Goal: Find specific page/section: Find specific page/section

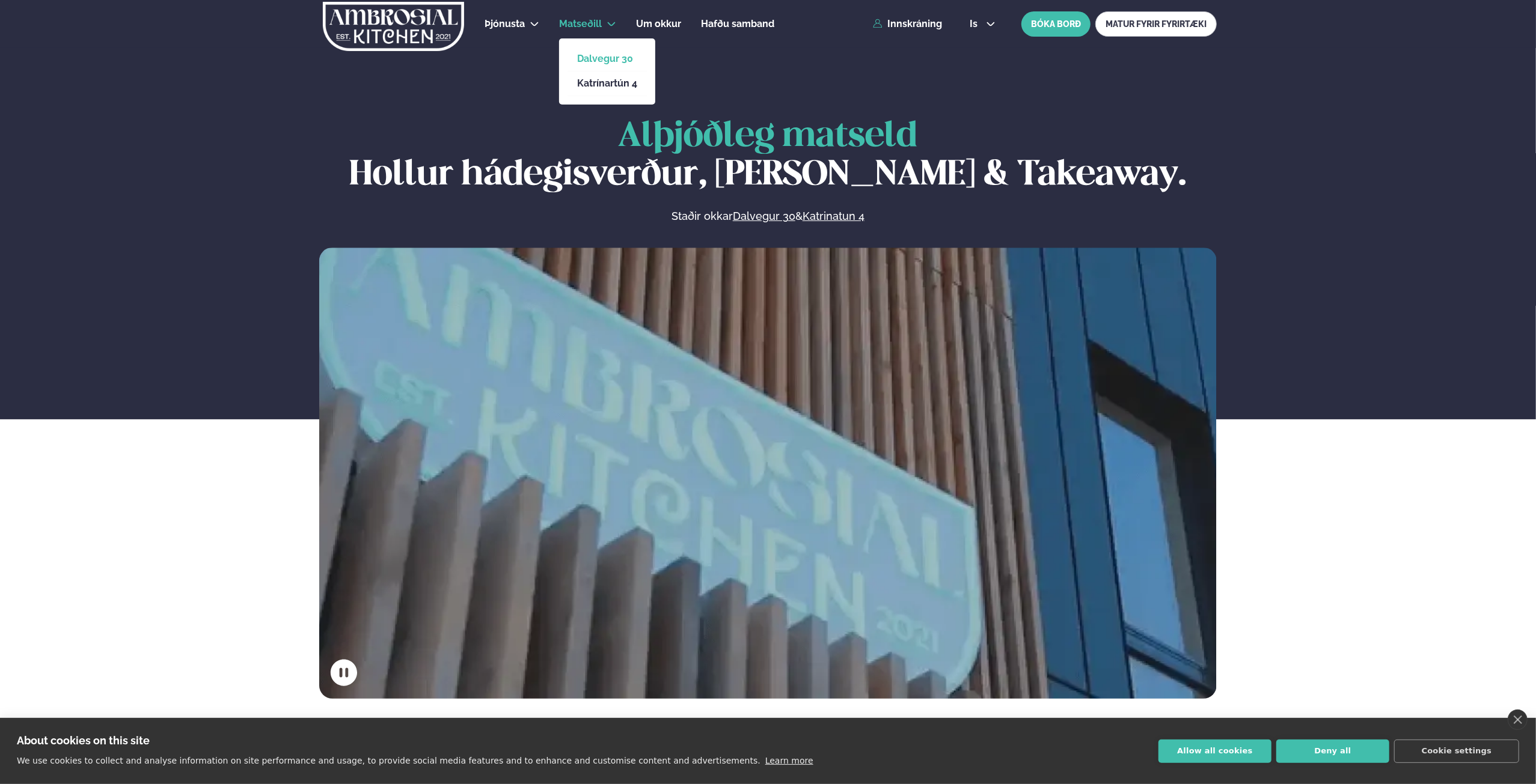
click at [591, 55] on link "Dalvegur 30" at bounding box center [607, 59] width 60 height 9
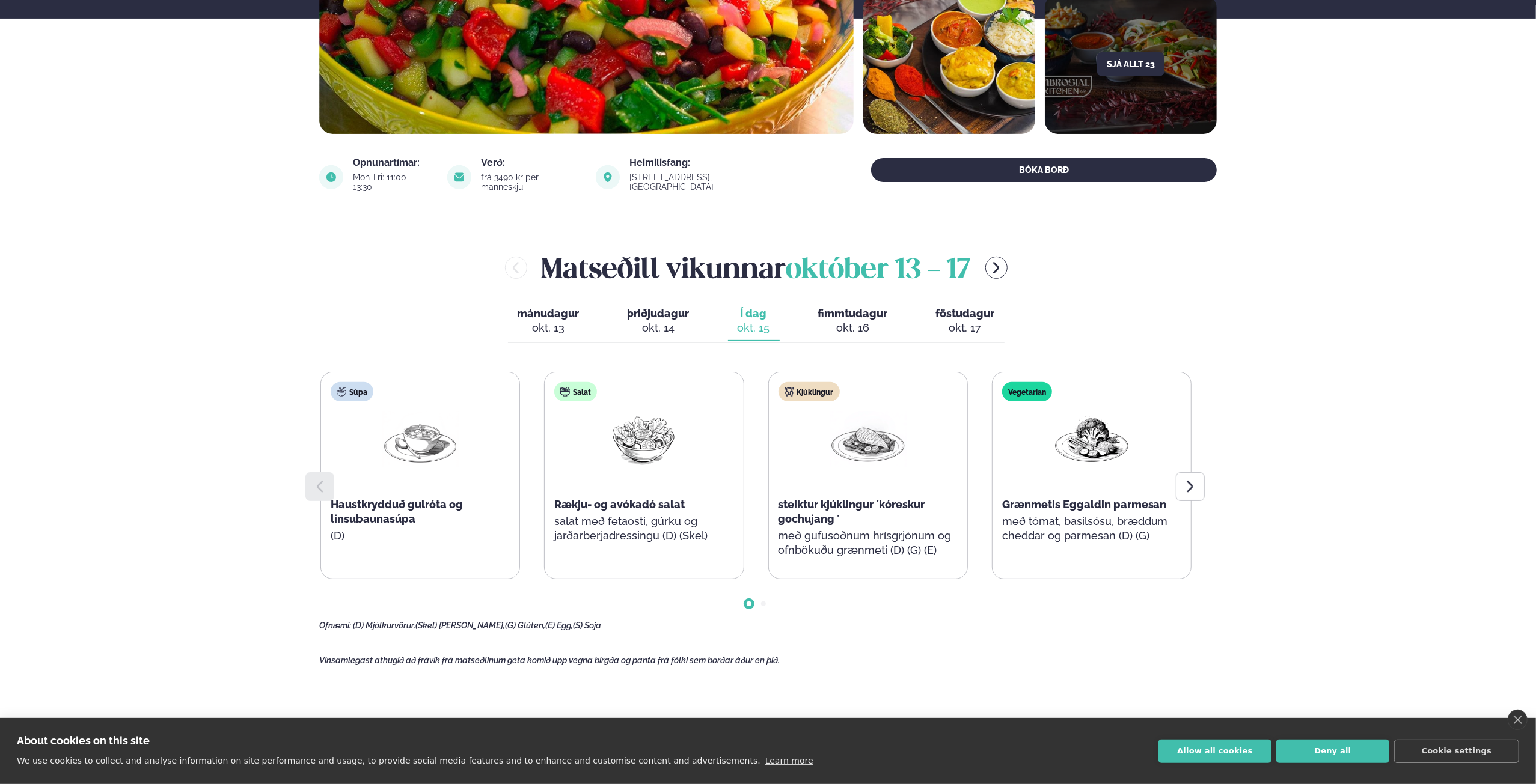
scroll to position [361, 0]
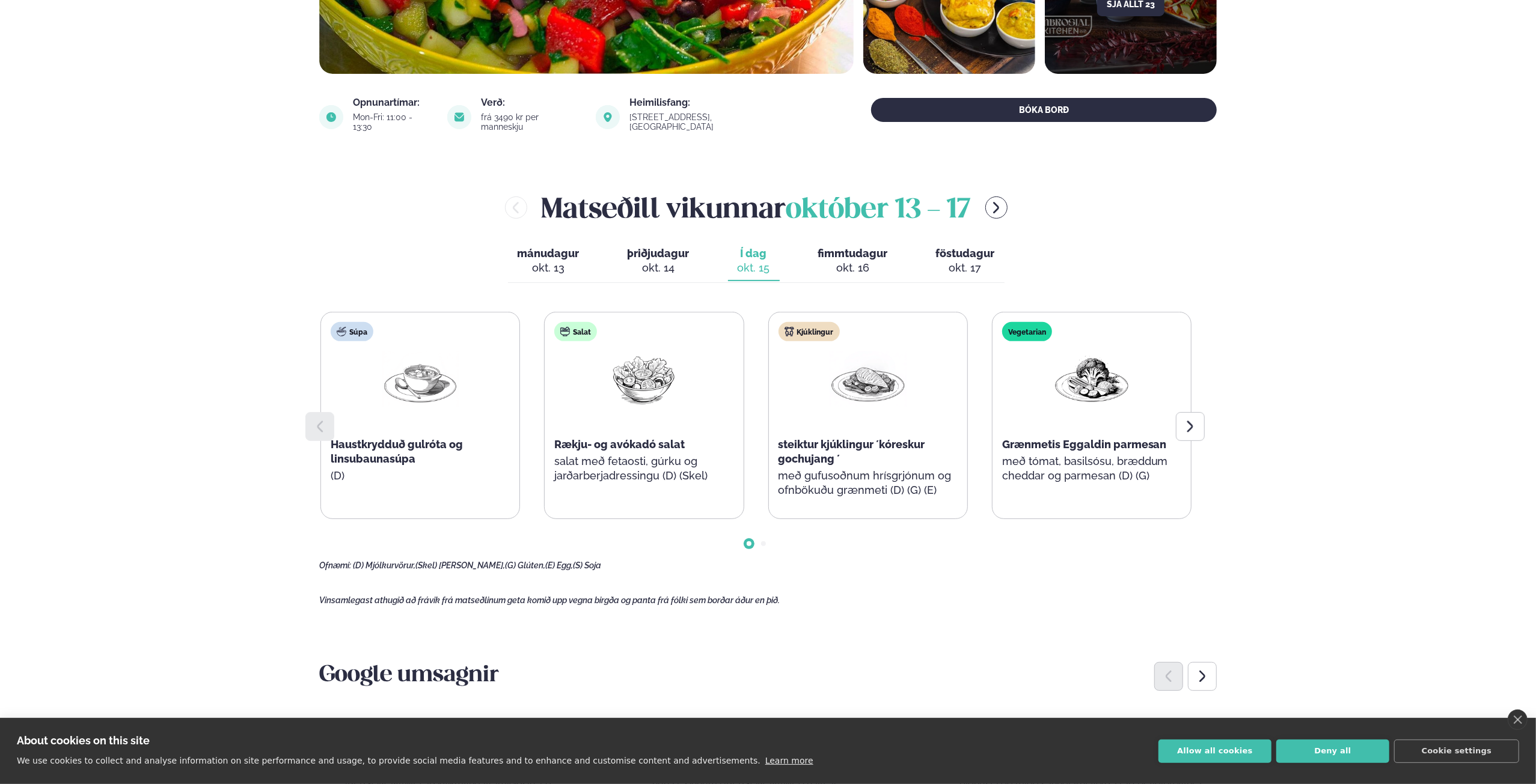
click at [847, 262] on div "okt. 16" at bounding box center [853, 268] width 70 height 15
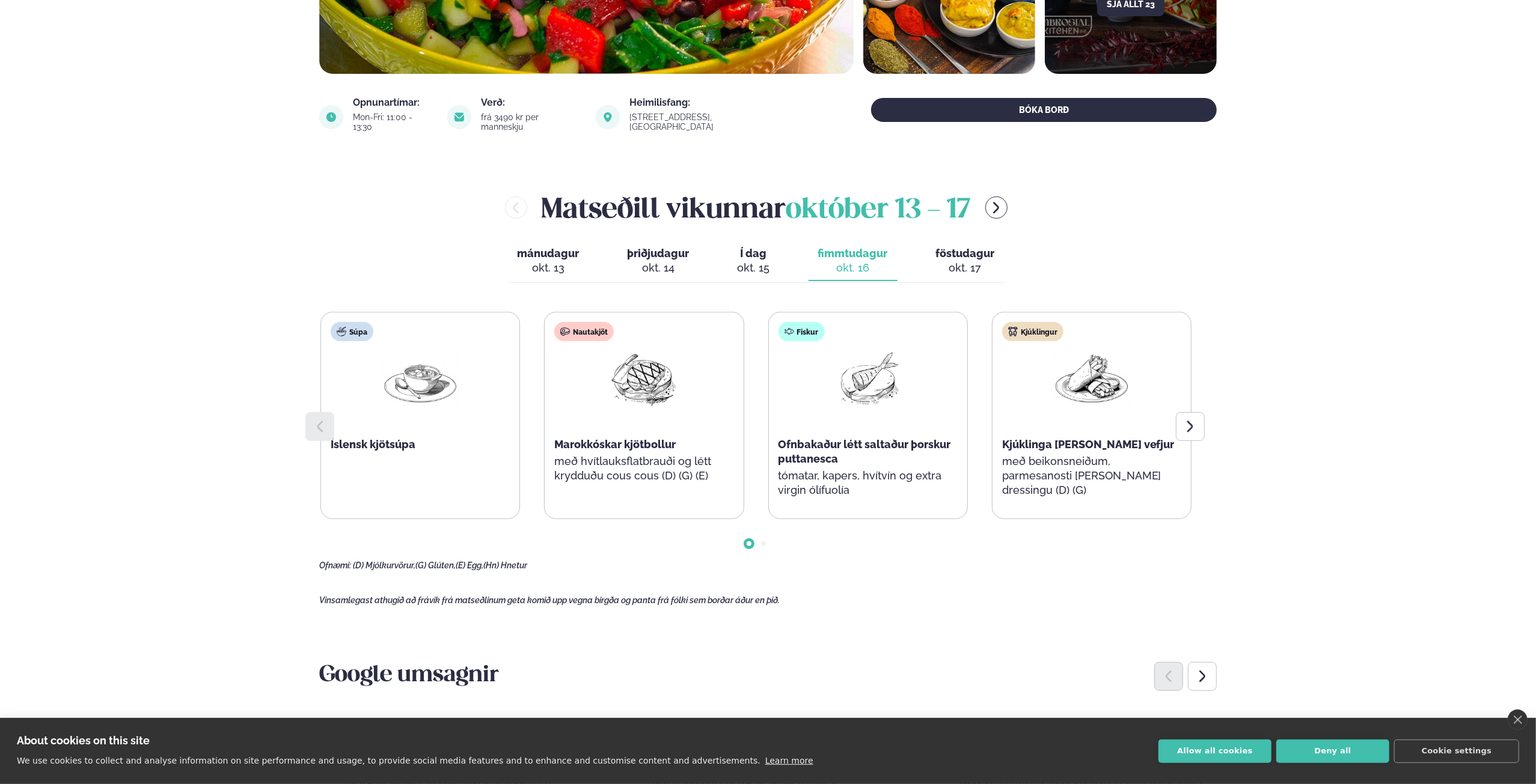
click at [967, 247] on span "föstudagur" at bounding box center [965, 253] width 59 height 13
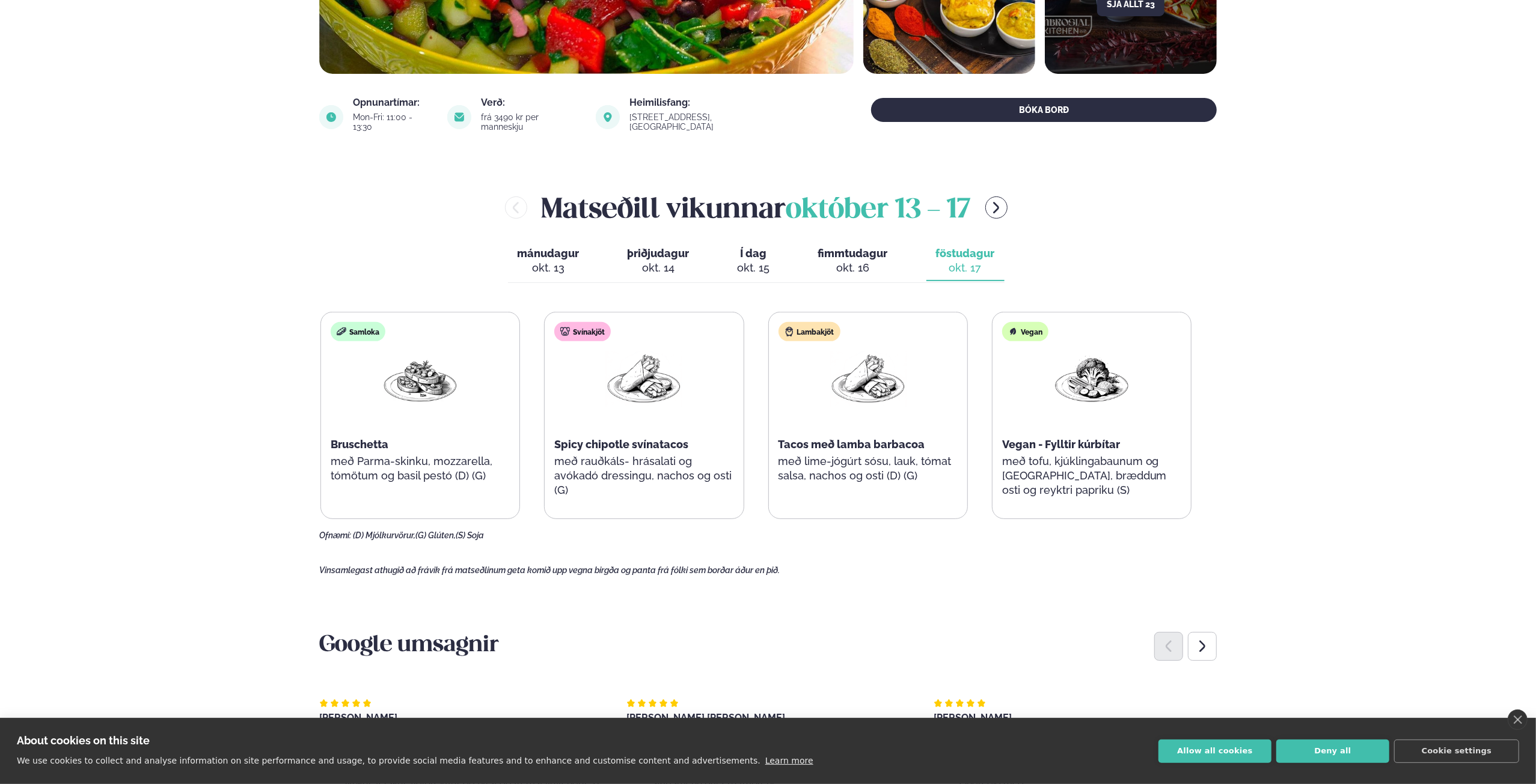
click at [548, 263] on div "okt. 13" at bounding box center [548, 268] width 62 height 15
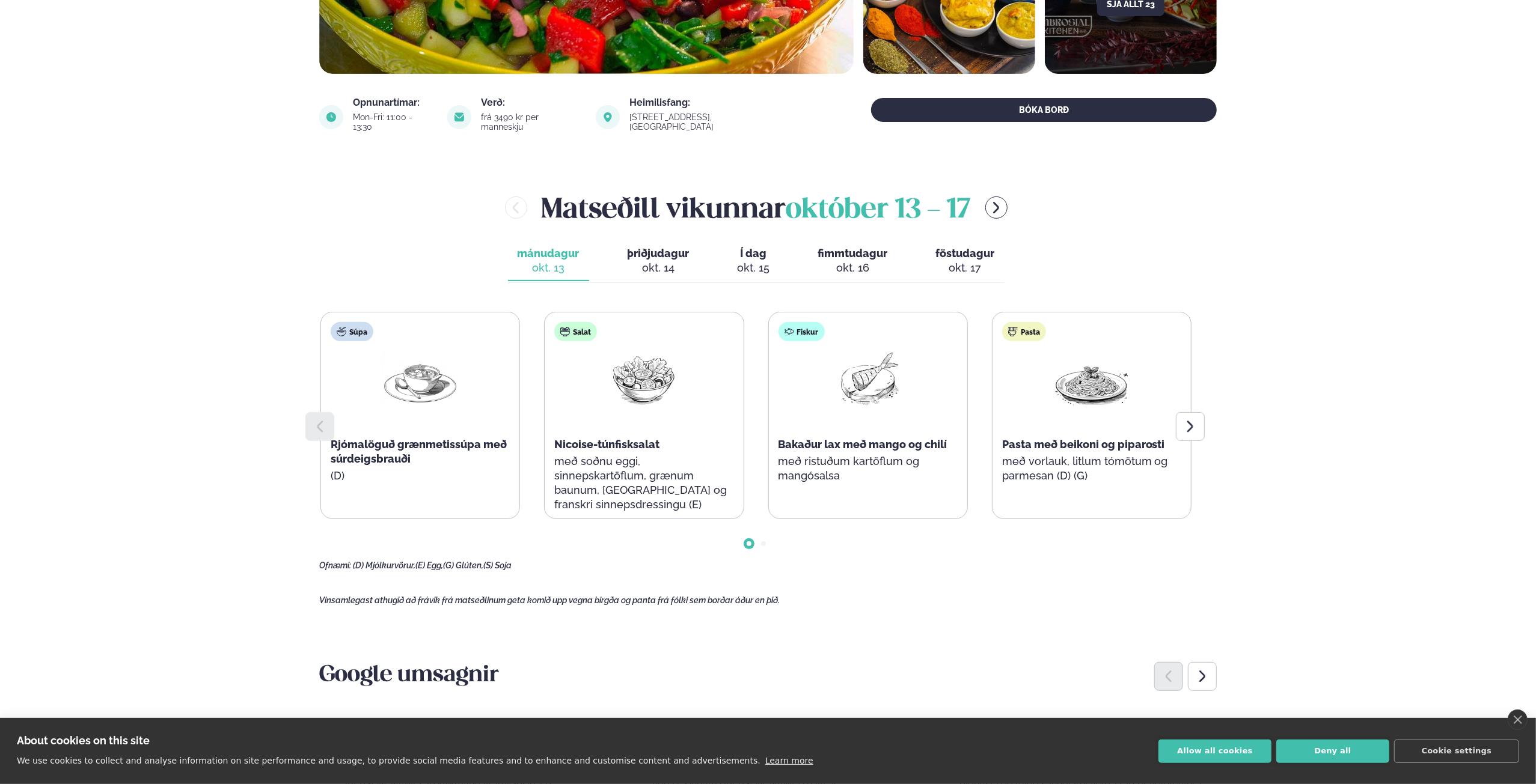
click at [636, 261] on div "okt. 14" at bounding box center [658, 268] width 62 height 15
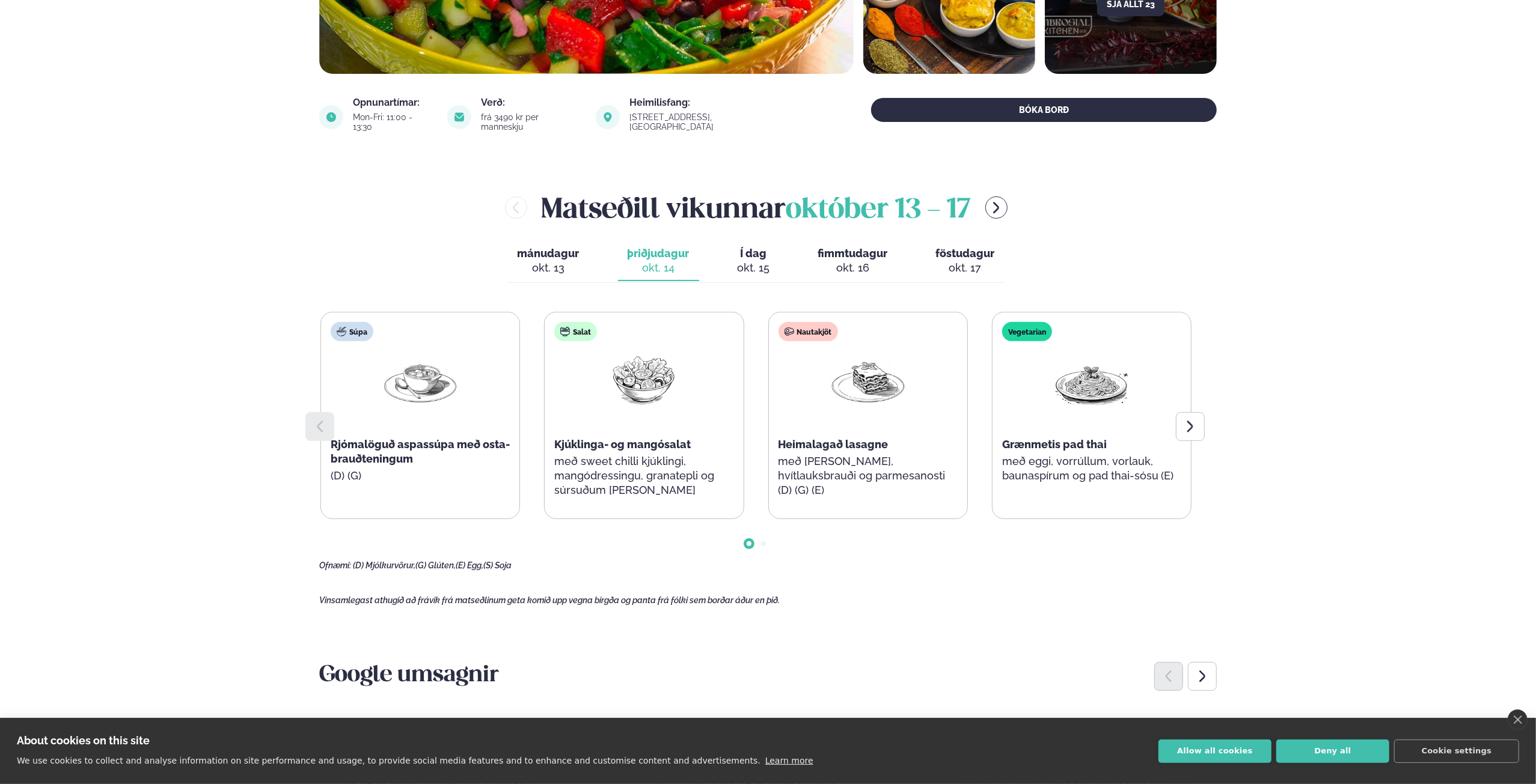
click at [723, 253] on div "mánudagur mán. [DATE] þriðjudagur þri. [DATE] Í dag Í d. [DATE] fimmtudagur fim…" at bounding box center [756, 262] width 497 height 42
click at [767, 261] on div "okt. 15" at bounding box center [754, 268] width 32 height 15
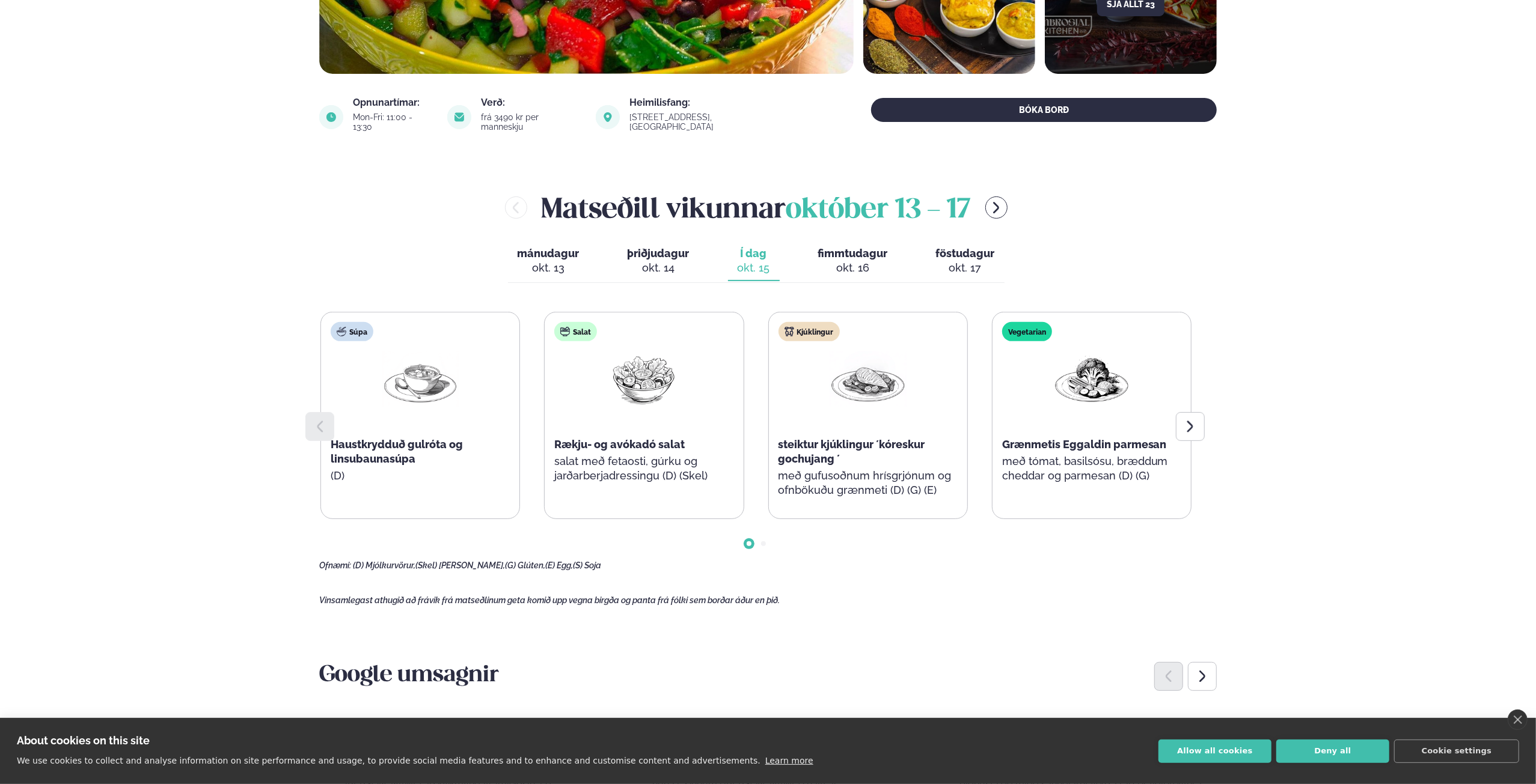
click at [847, 247] on span "fimmtudagur" at bounding box center [853, 253] width 70 height 13
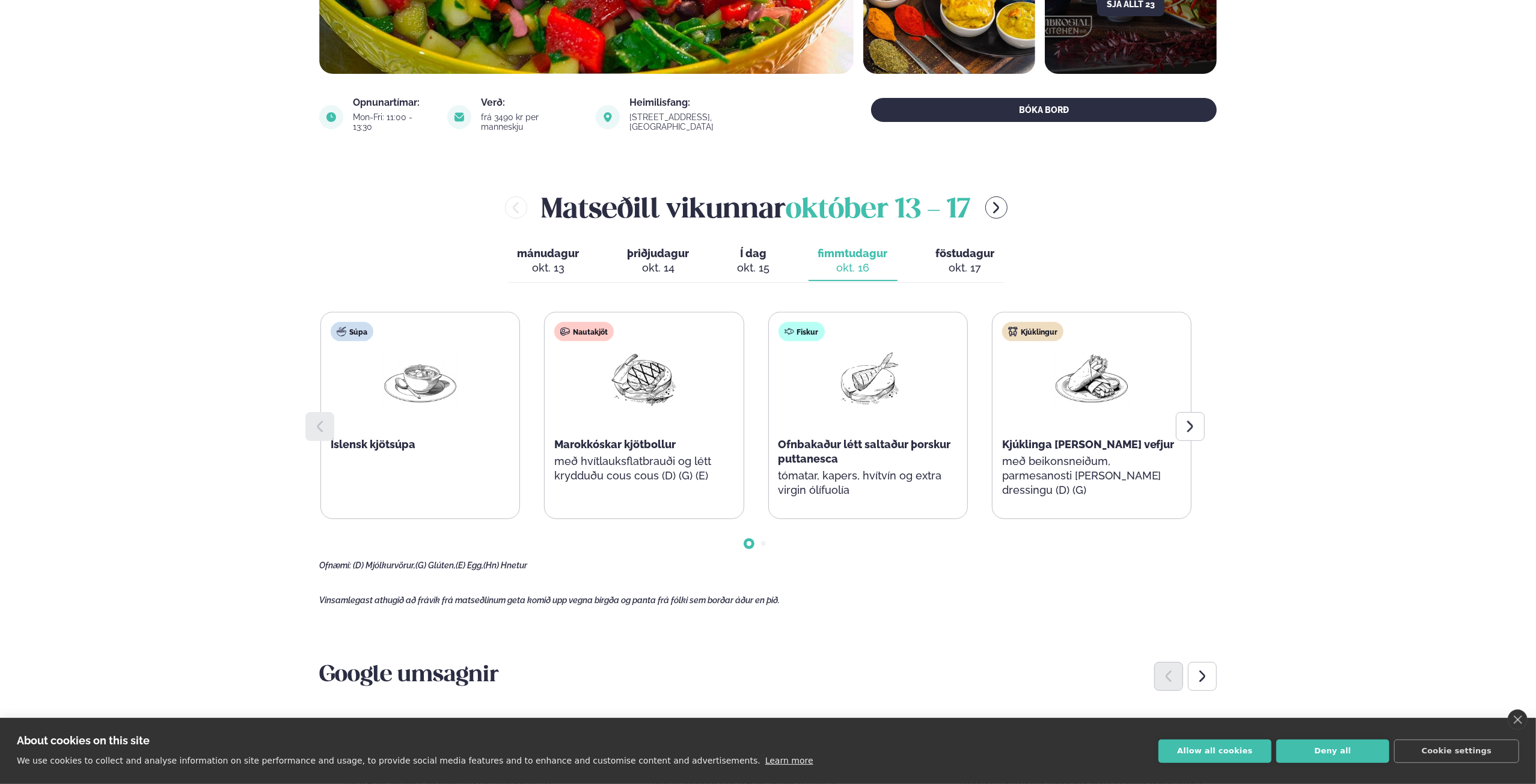
click at [948, 248] on span "föstudagur" at bounding box center [965, 253] width 59 height 13
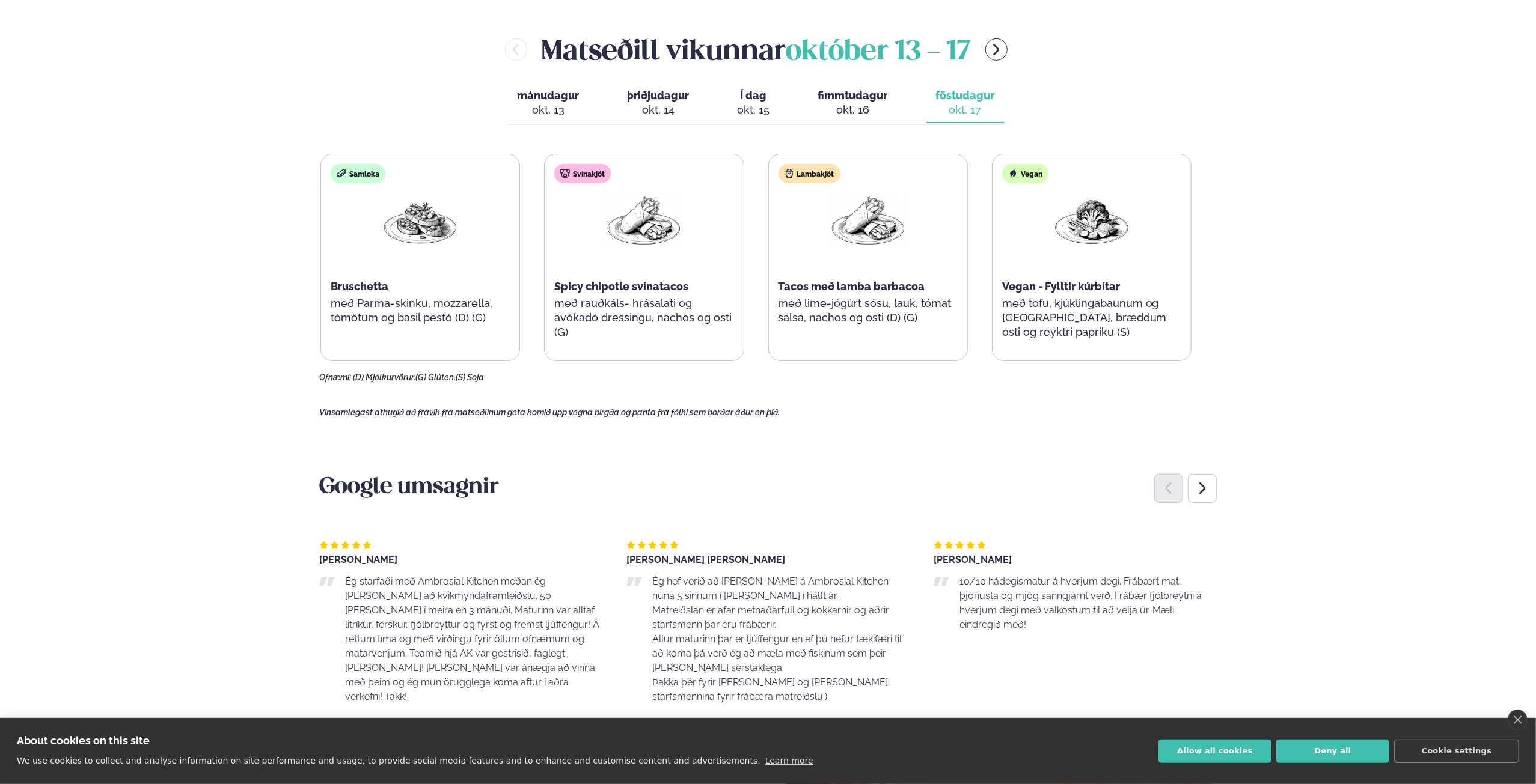
scroll to position [541, 0]
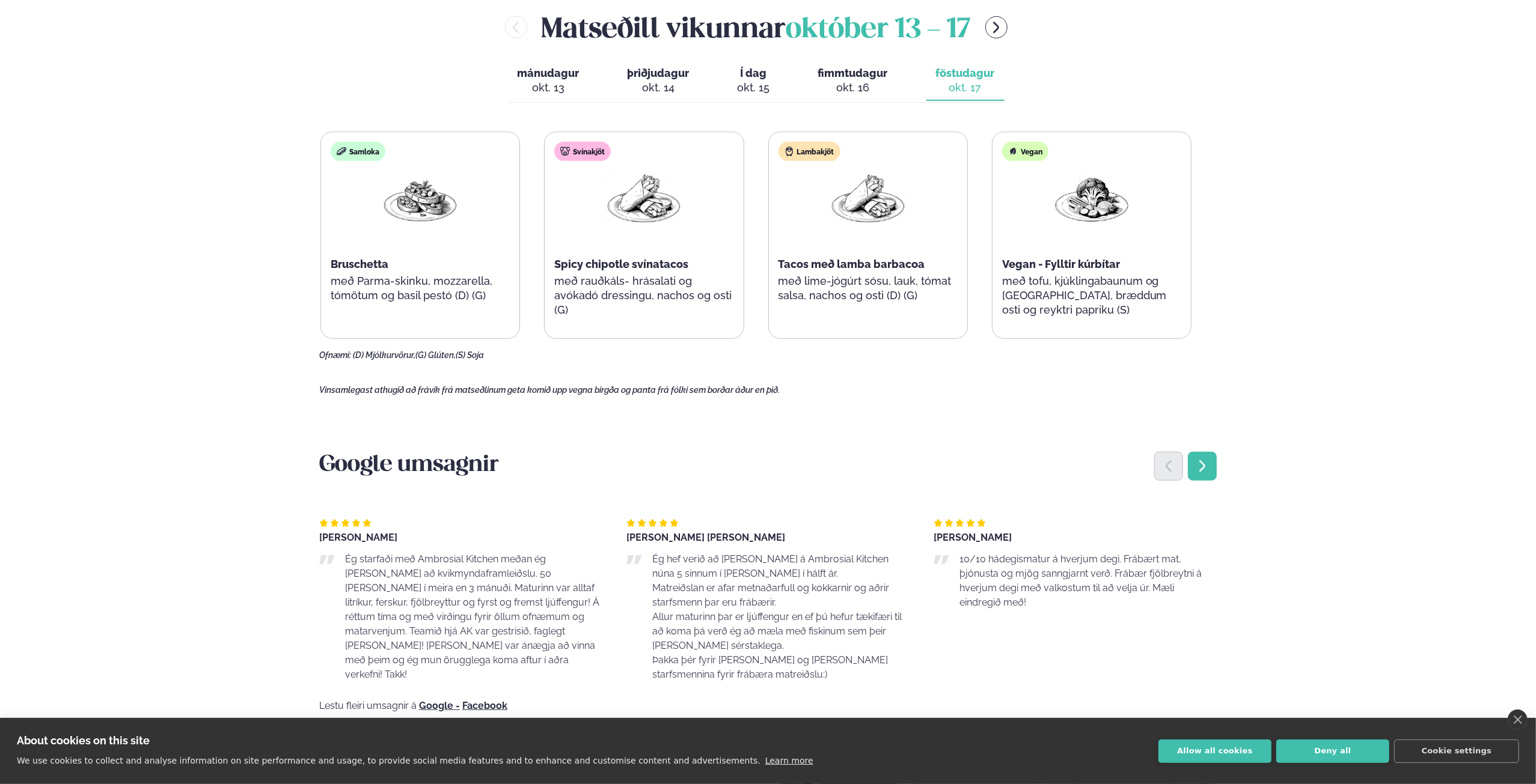
click at [1196, 459] on icon "Next slide" at bounding box center [1203, 466] width 15 height 15
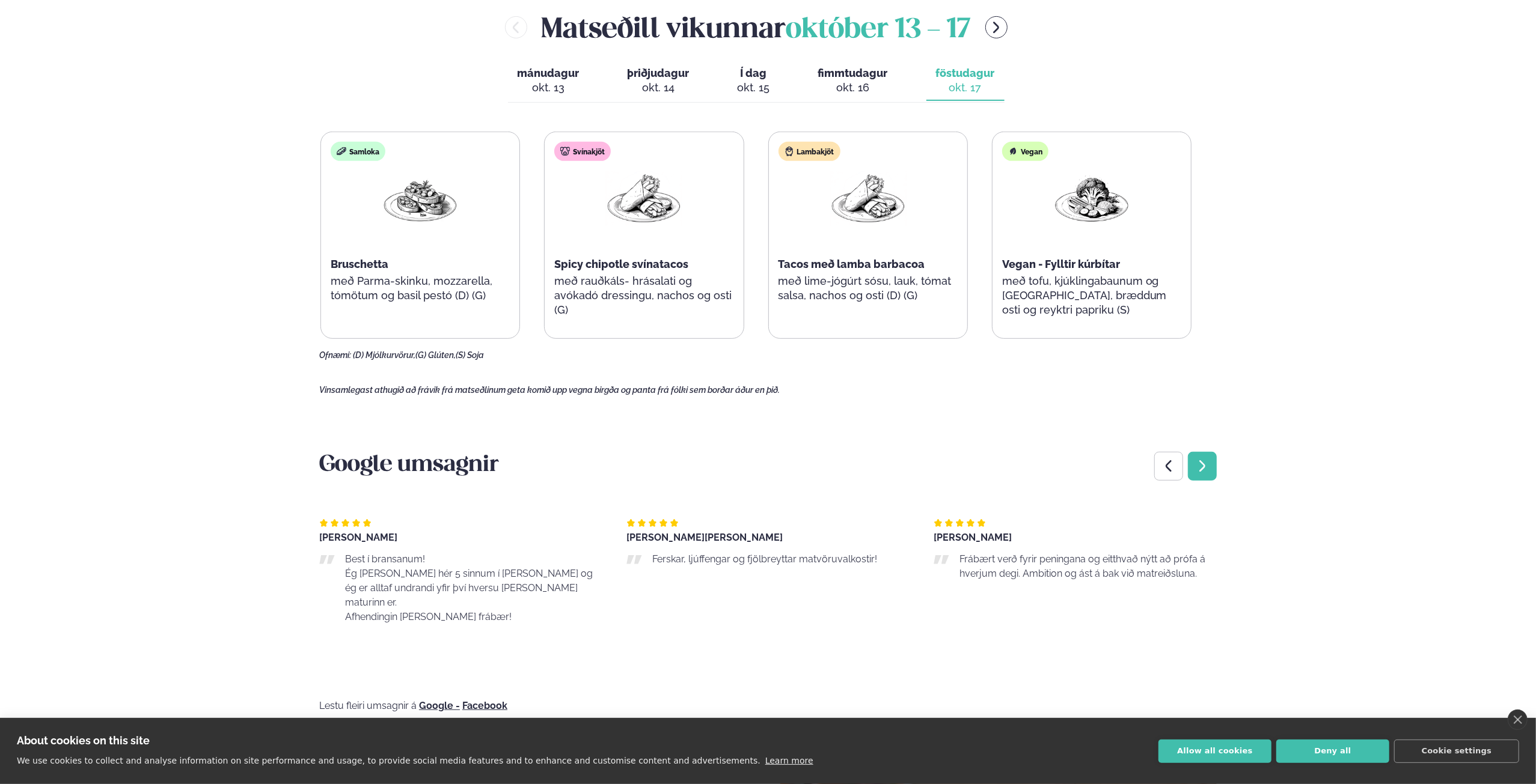
click at [1196, 459] on icon "Next slide" at bounding box center [1203, 466] width 15 height 15
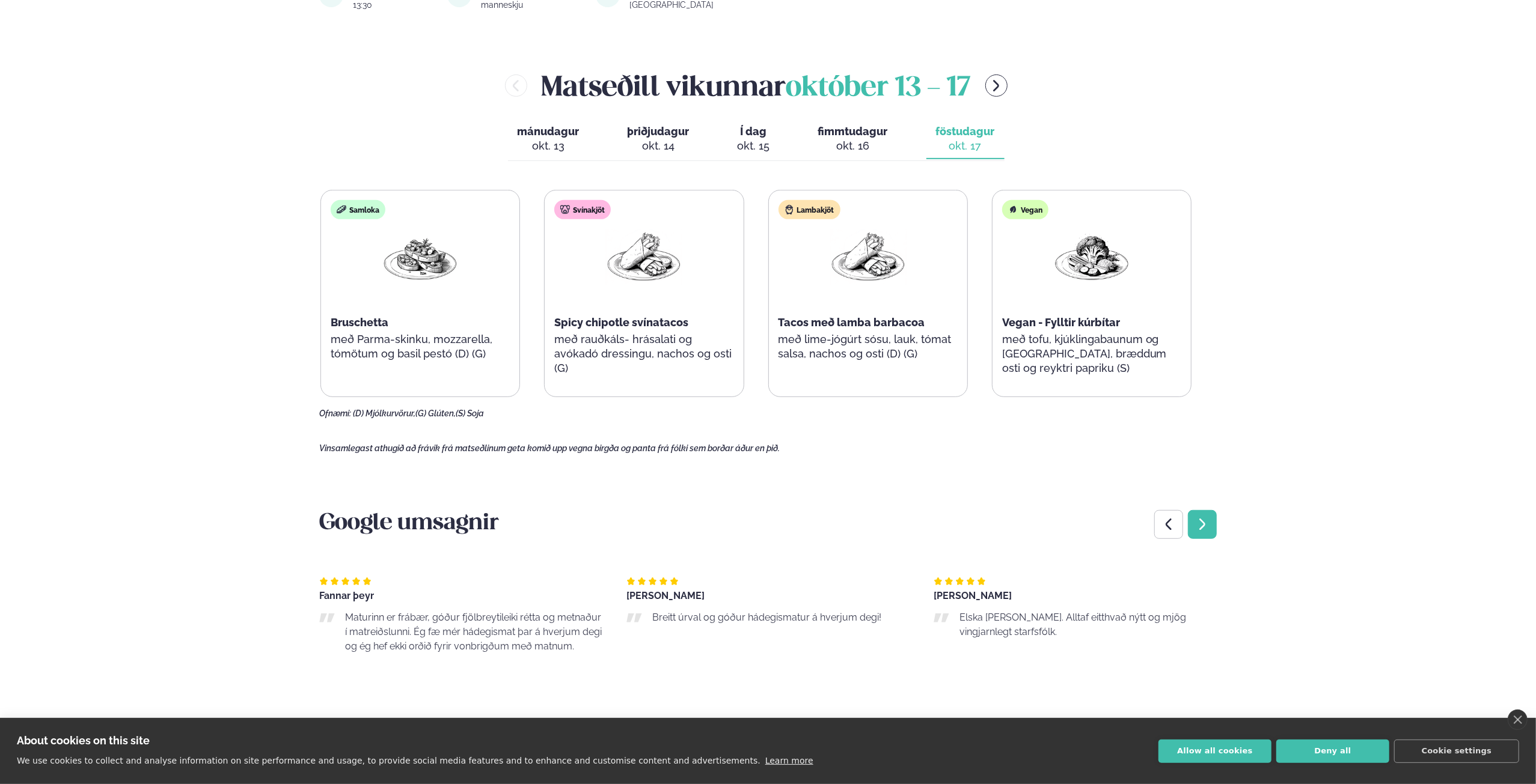
scroll to position [480, 0]
click at [1202, 519] on icon "Next slide" at bounding box center [1203, 527] width 15 height 15
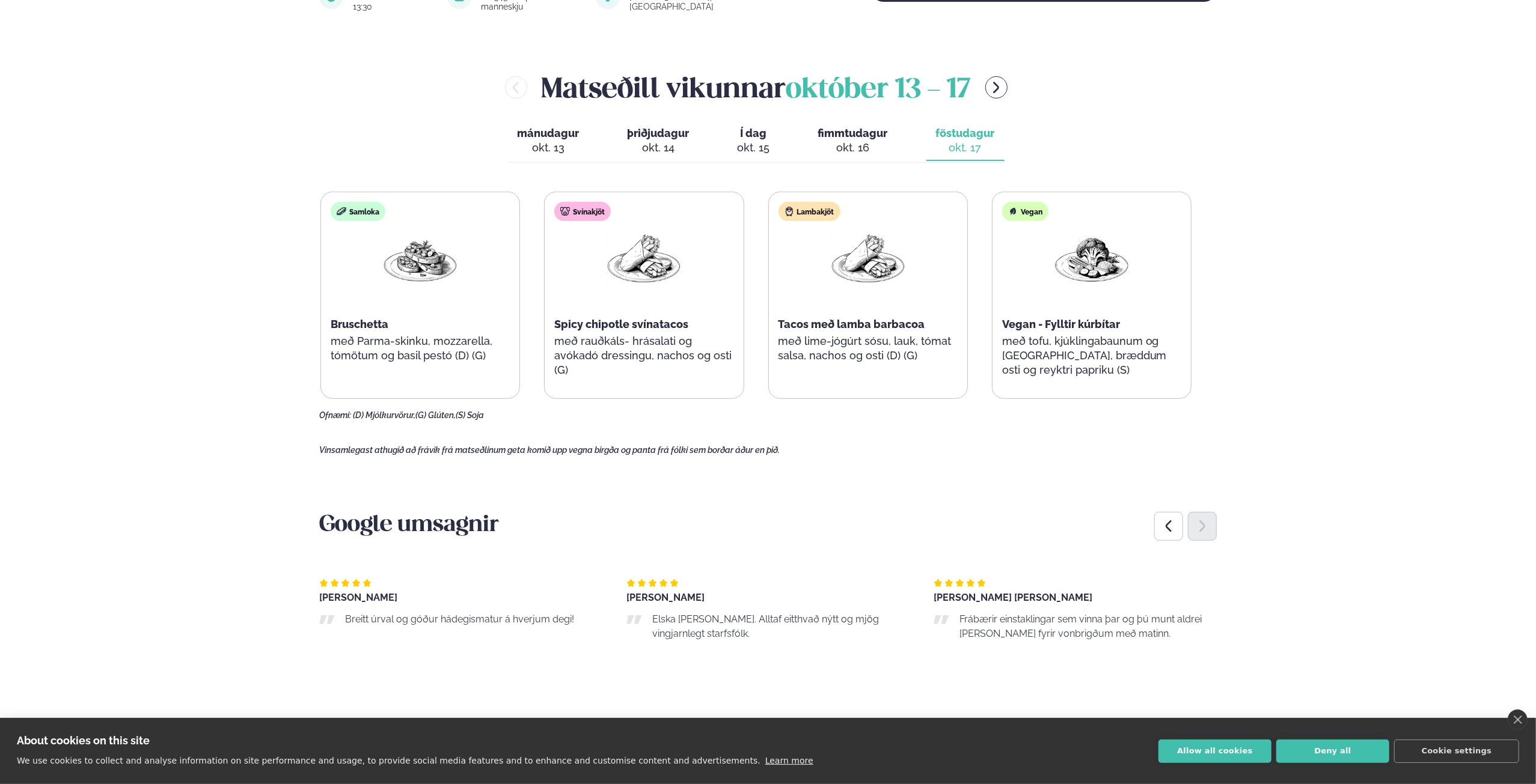
click at [730, 129] on button "Í dag Í d. [DATE]" at bounding box center [754, 141] width 52 height 40
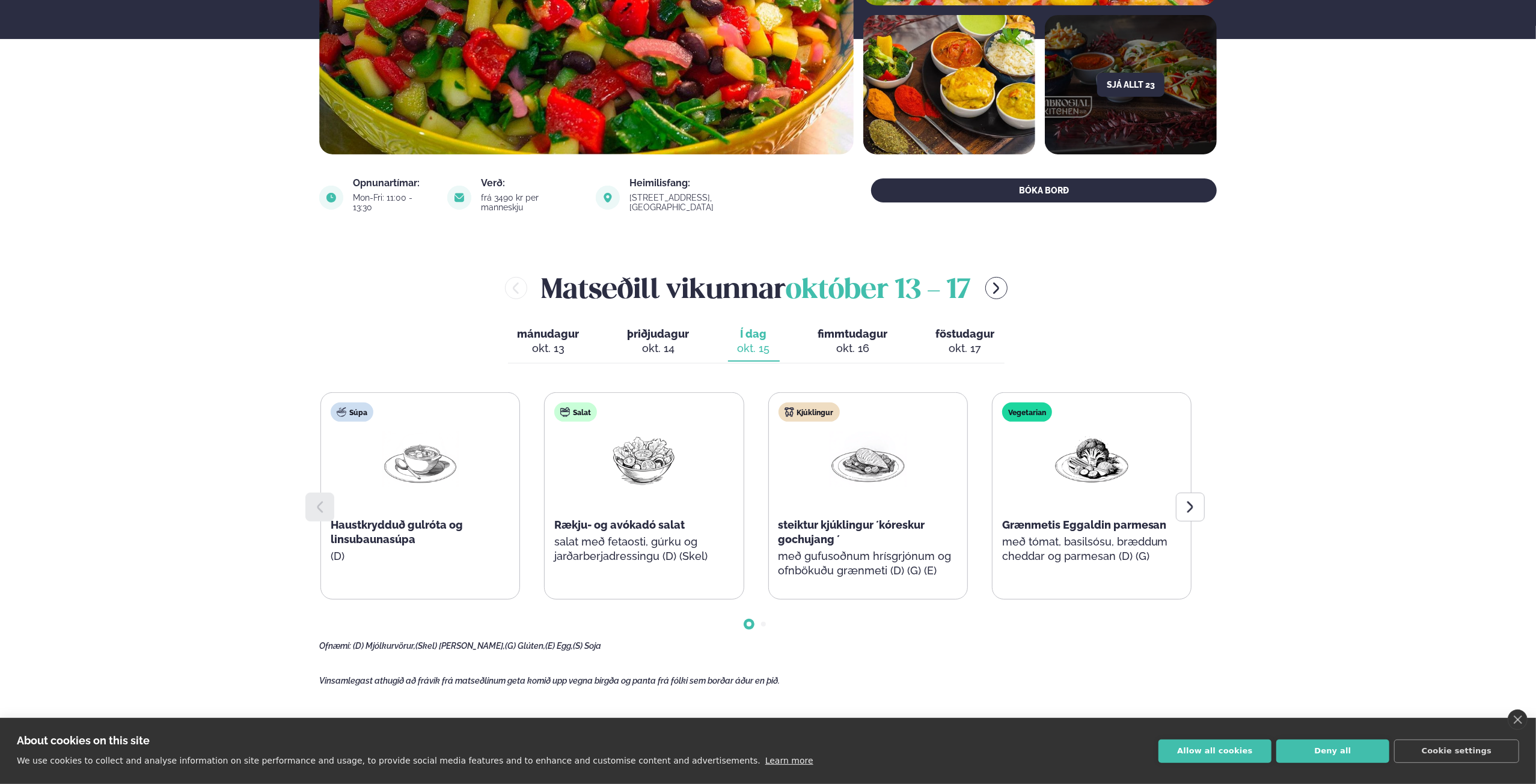
scroll to position [241, 0]
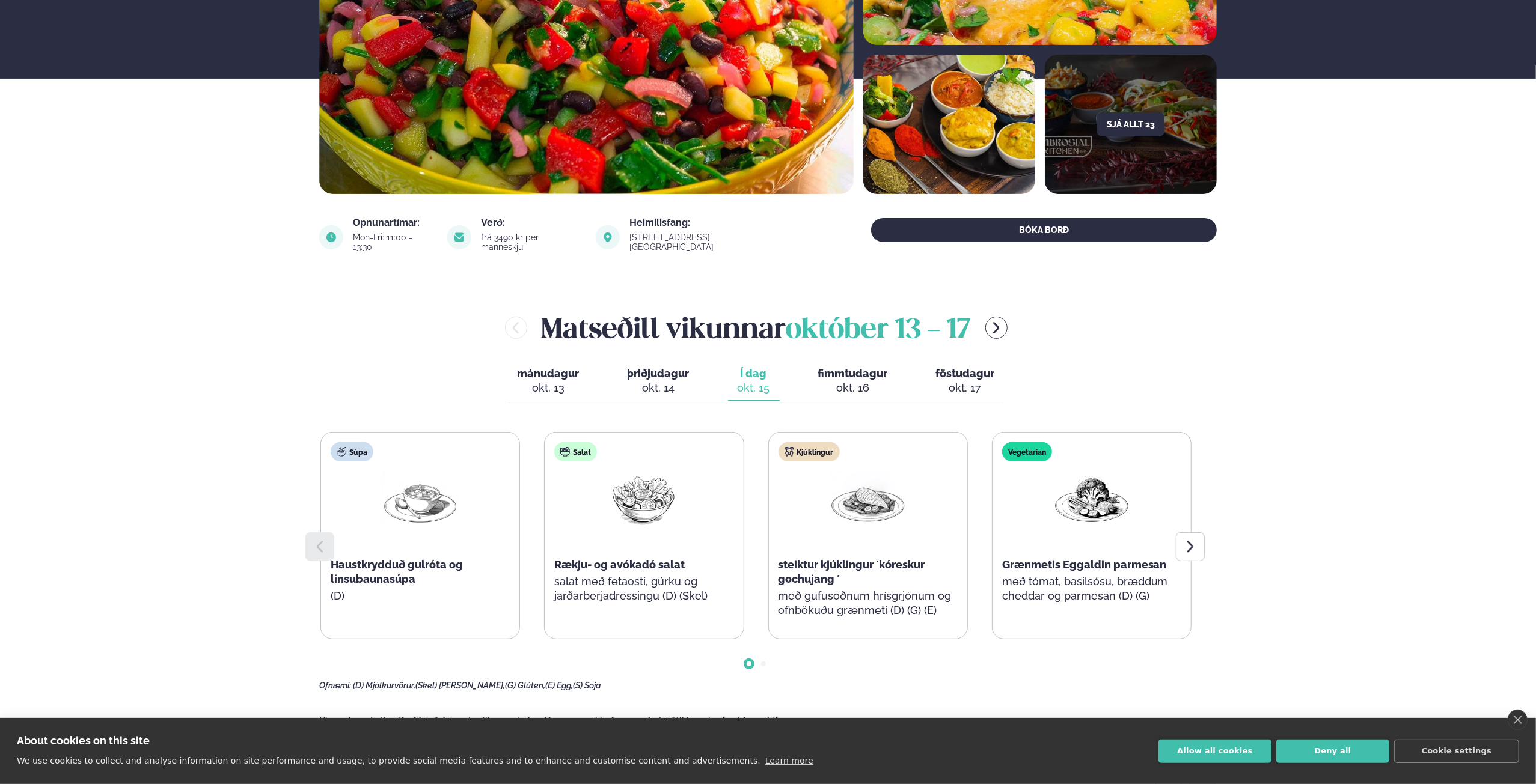
click at [974, 381] on div "okt. 17" at bounding box center [965, 389] width 59 height 15
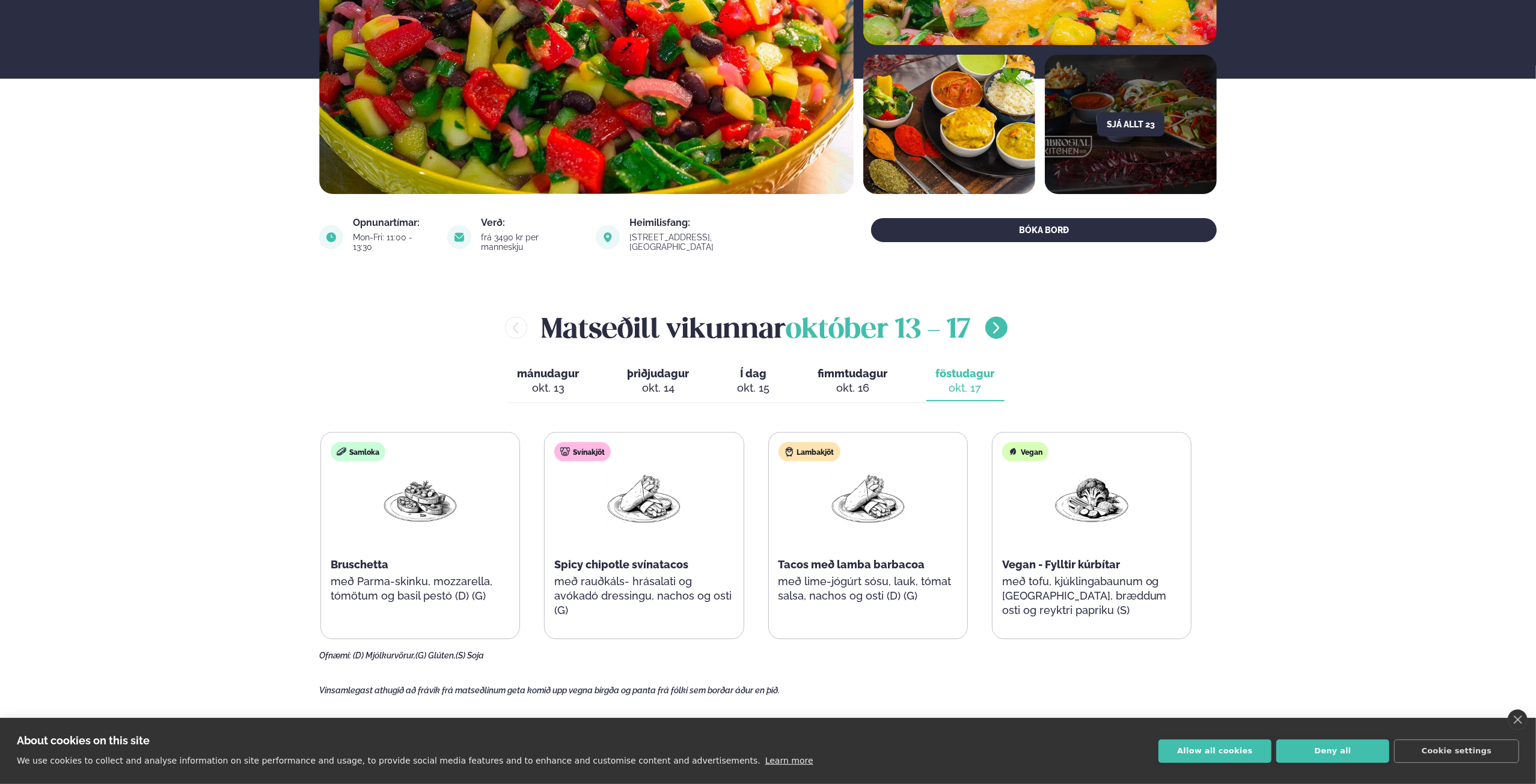
click at [995, 317] on button "menu-btn-right" at bounding box center [996, 328] width 22 height 22
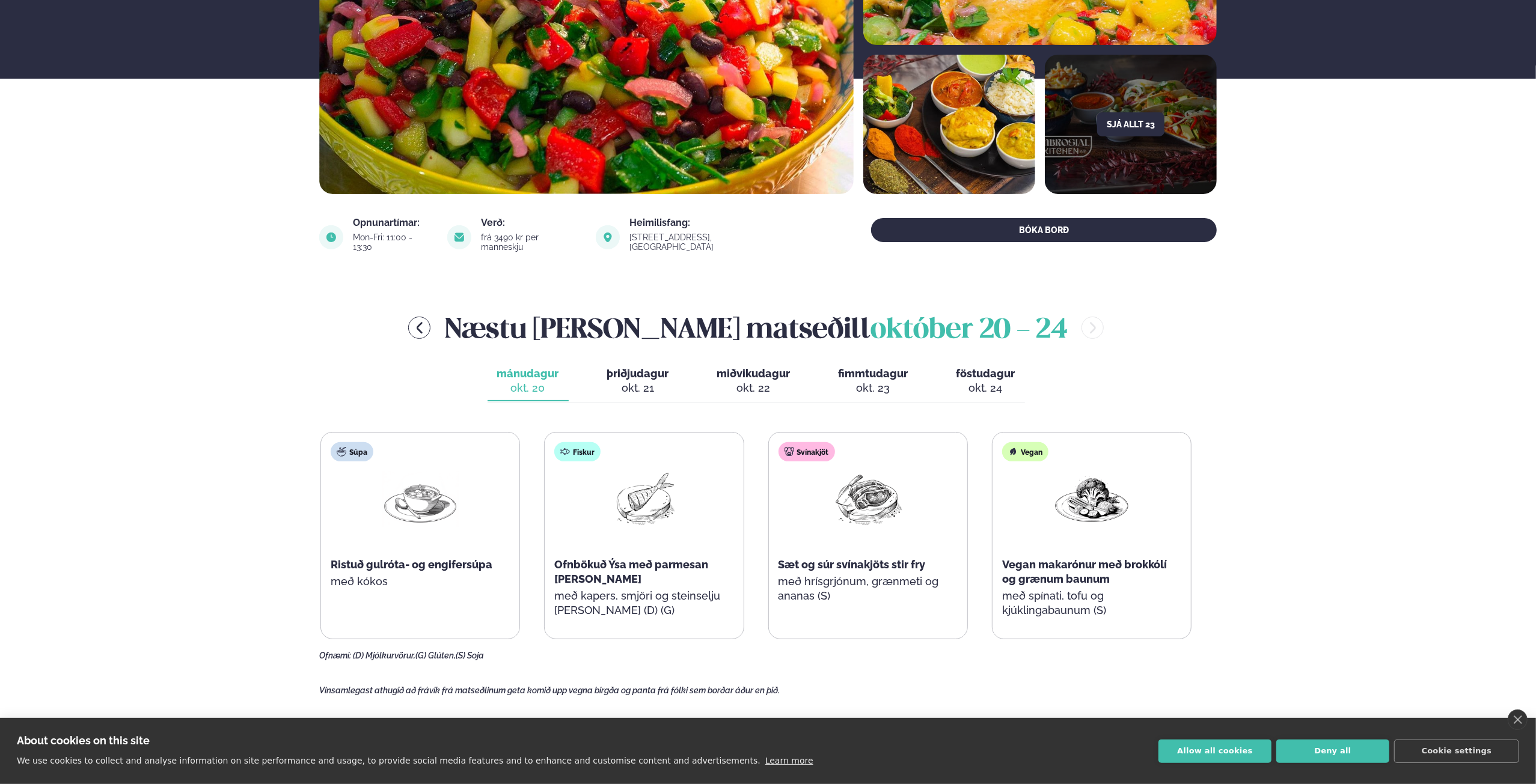
click at [660, 381] on div "okt. 21" at bounding box center [638, 389] width 62 height 15
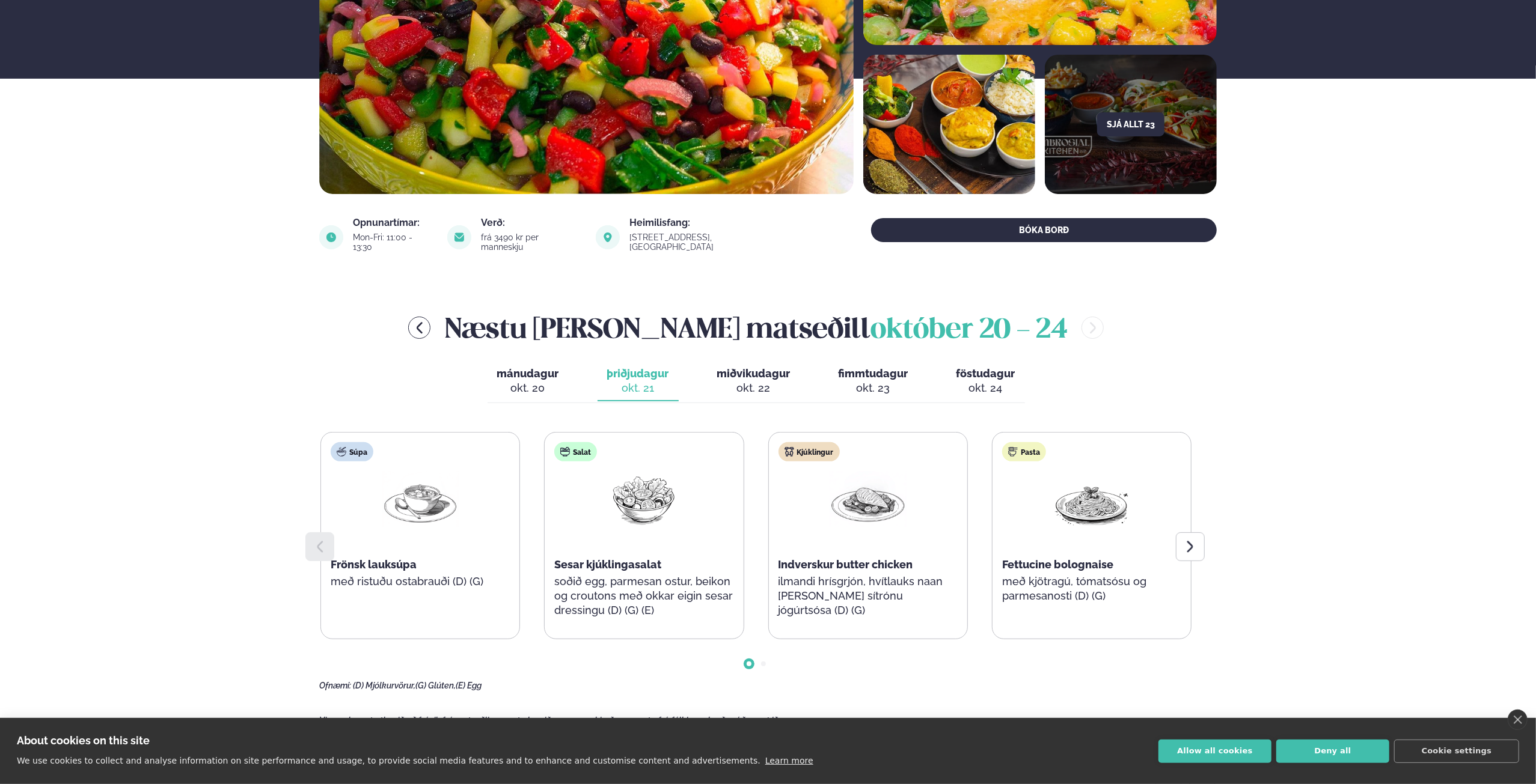
click at [754, 381] on div "okt. 22" at bounding box center [754, 389] width 73 height 15
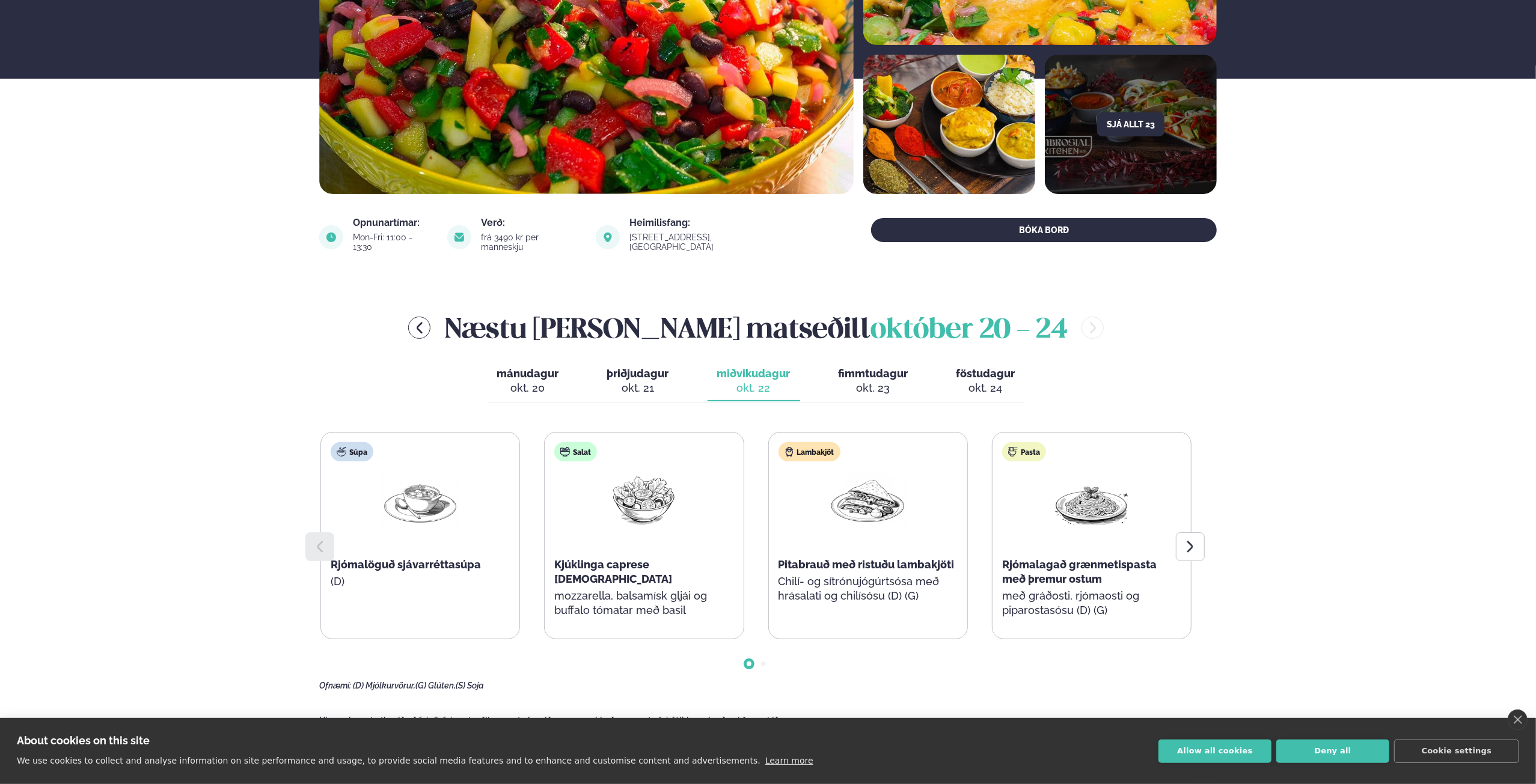
click at [873, 381] on div "okt. 23" at bounding box center [874, 389] width 70 height 15
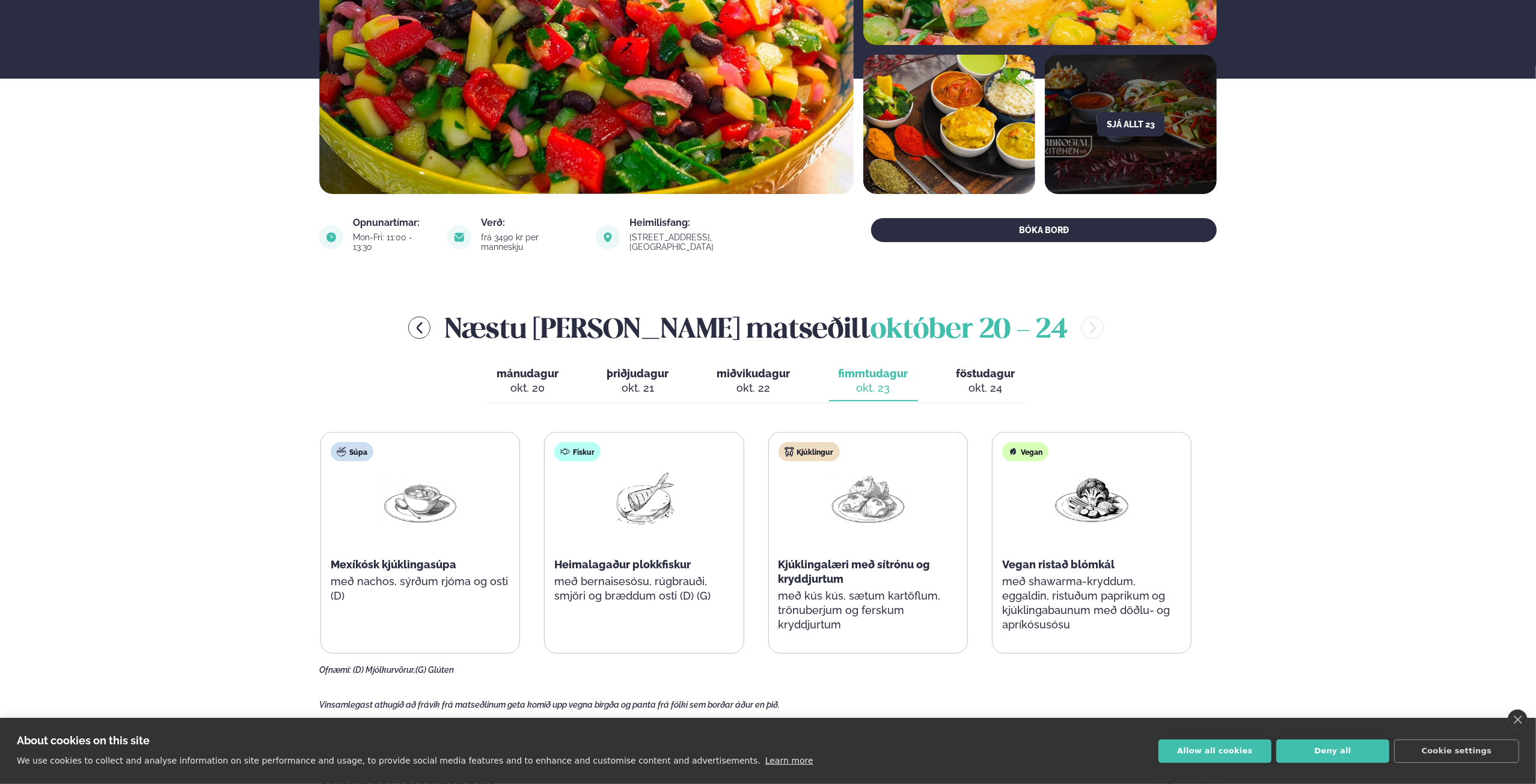
click at [967, 381] on div "okt. 24" at bounding box center [986, 389] width 59 height 15
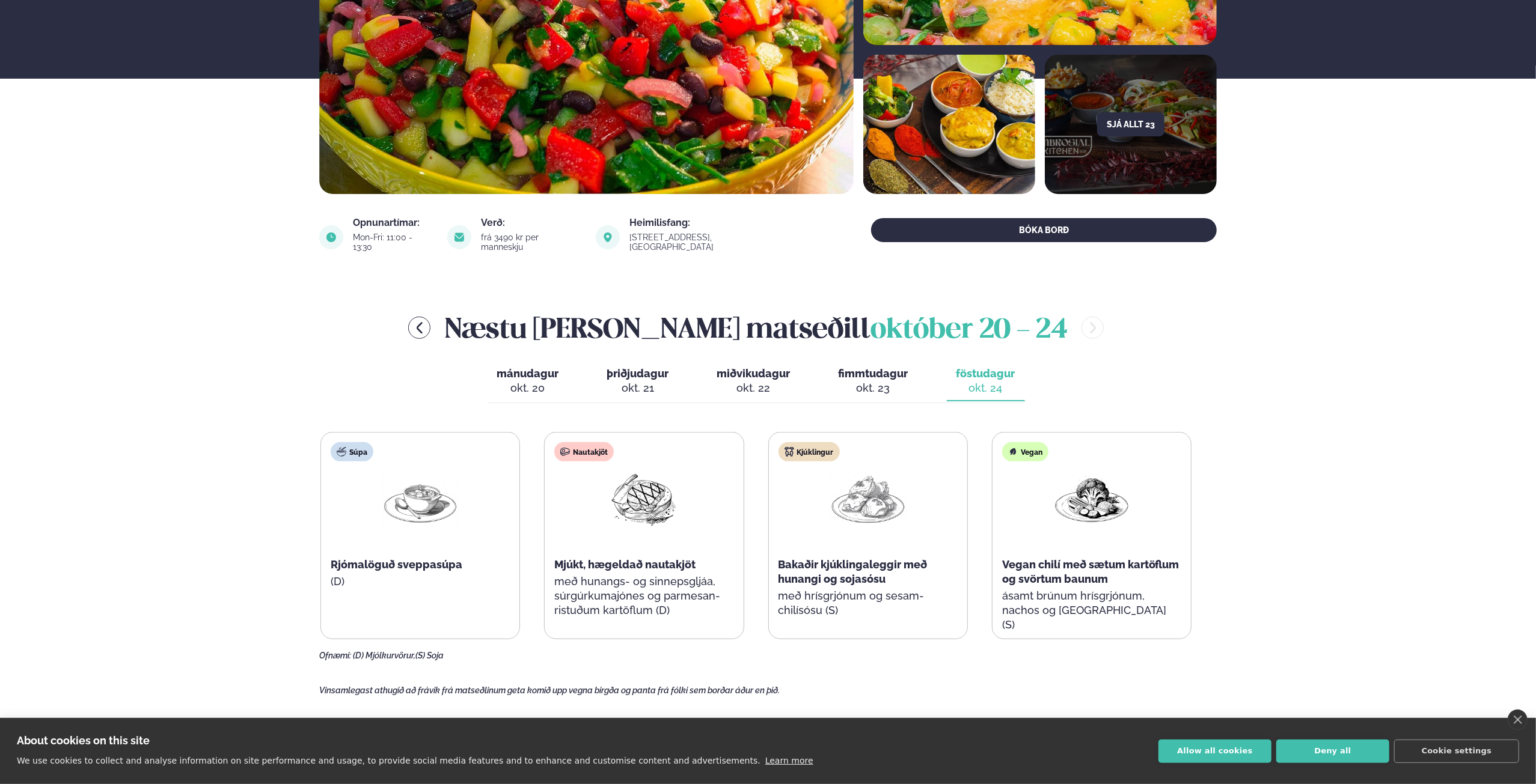
scroll to position [0, 0]
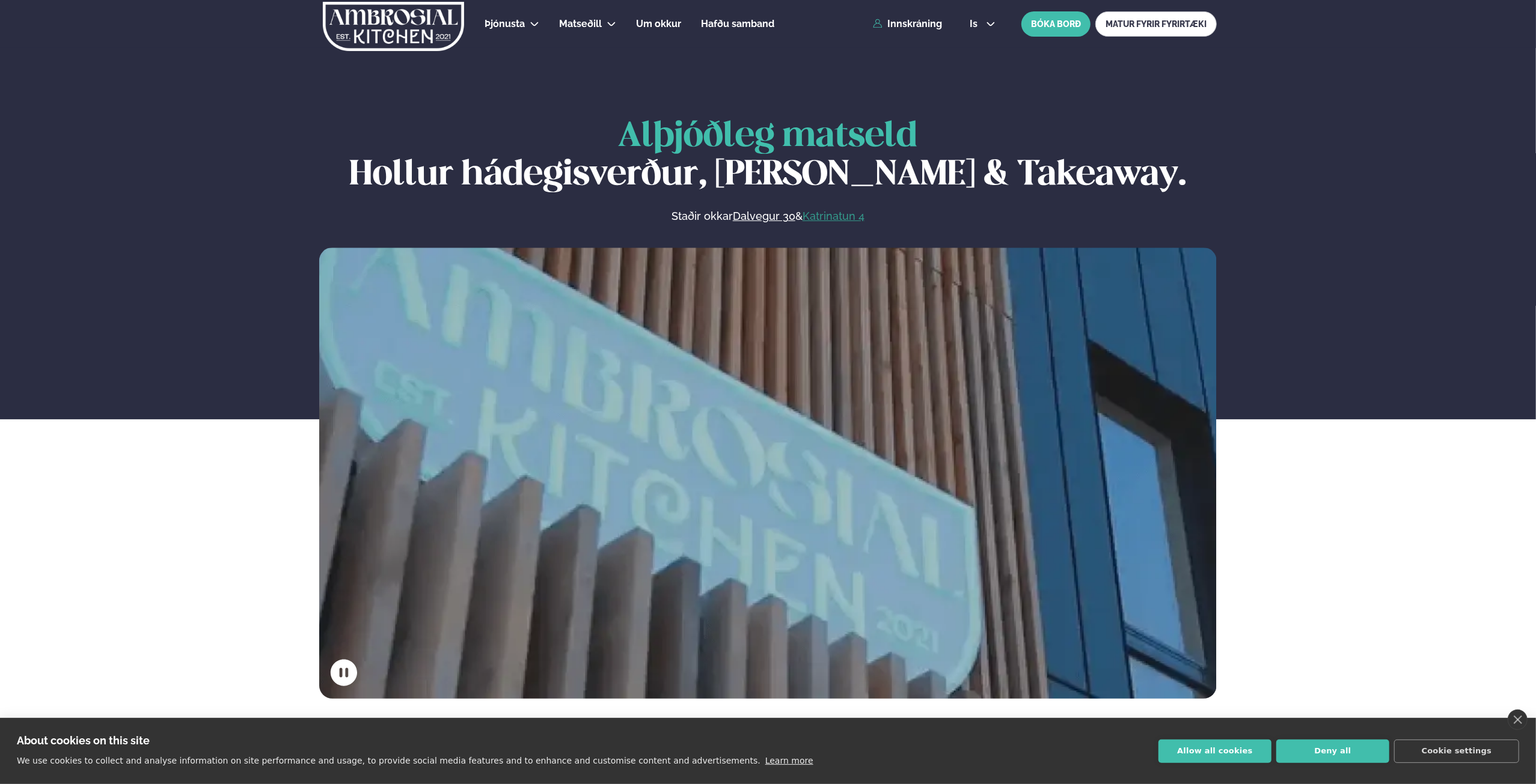
click at [839, 214] on link "Katrinatun 4" at bounding box center [833, 216] width 62 height 15
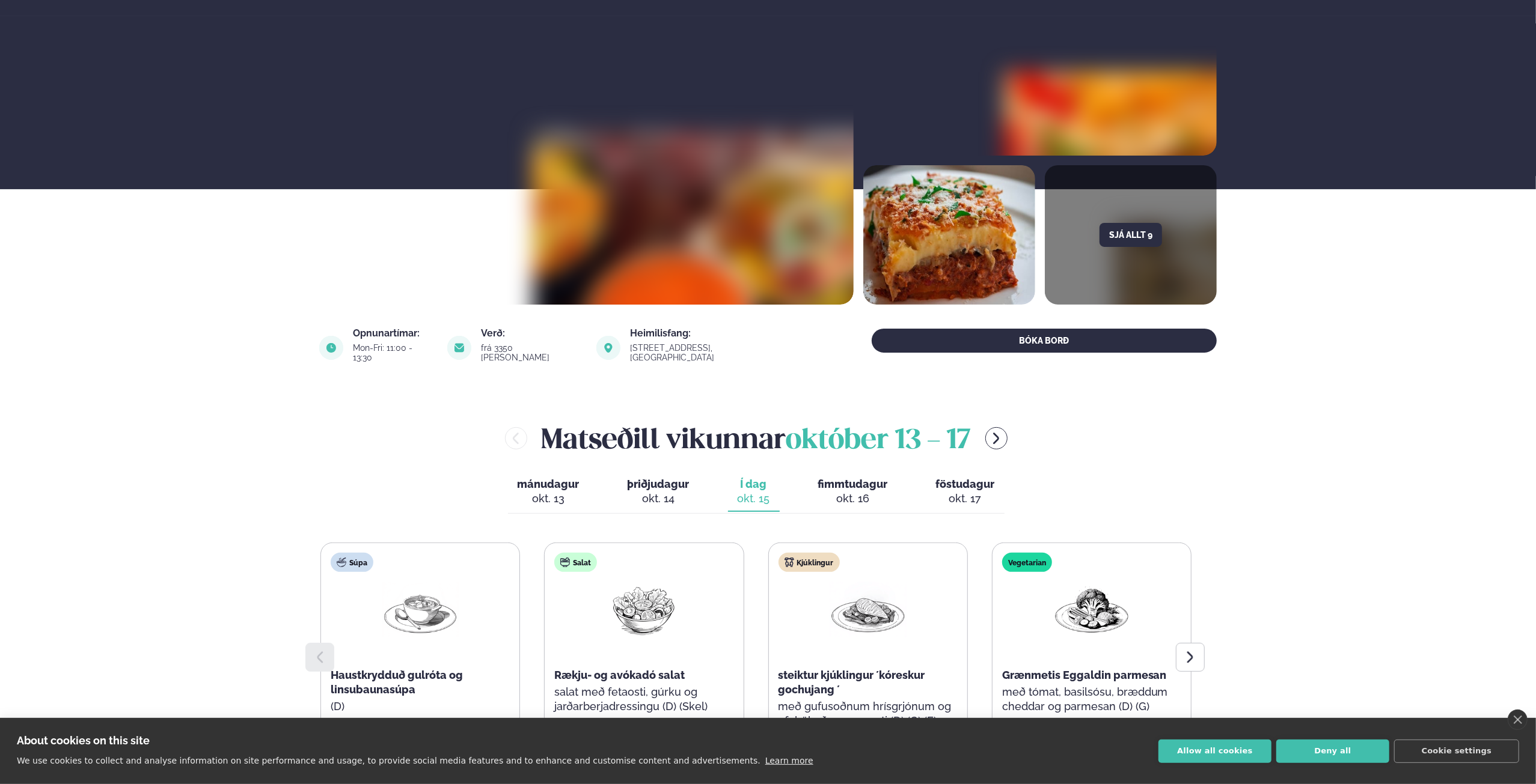
scroll to position [180, 0]
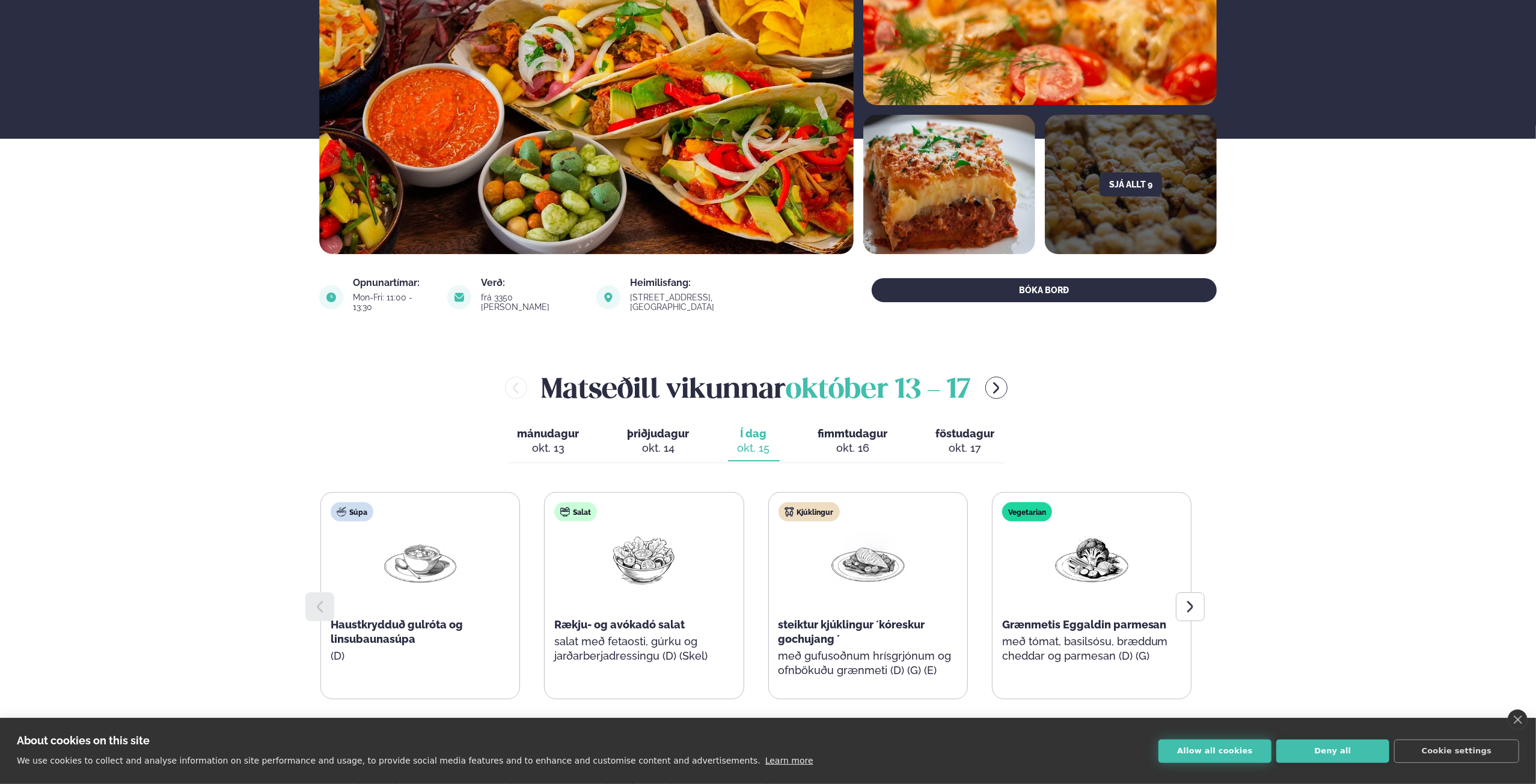
click at [1215, 741] on button "Allow all cookies" at bounding box center [1215, 751] width 113 height 23
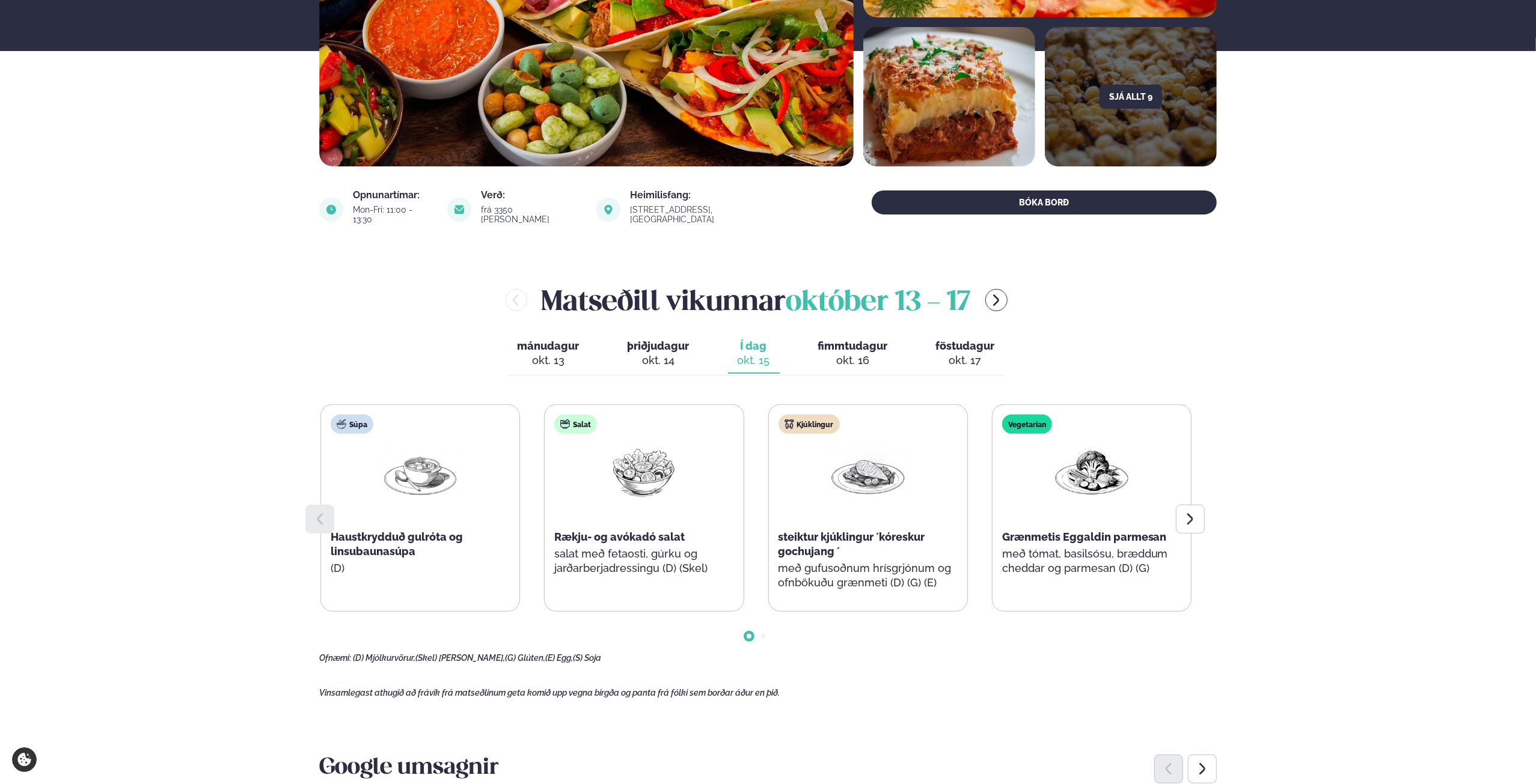
scroll to position [300, 0]
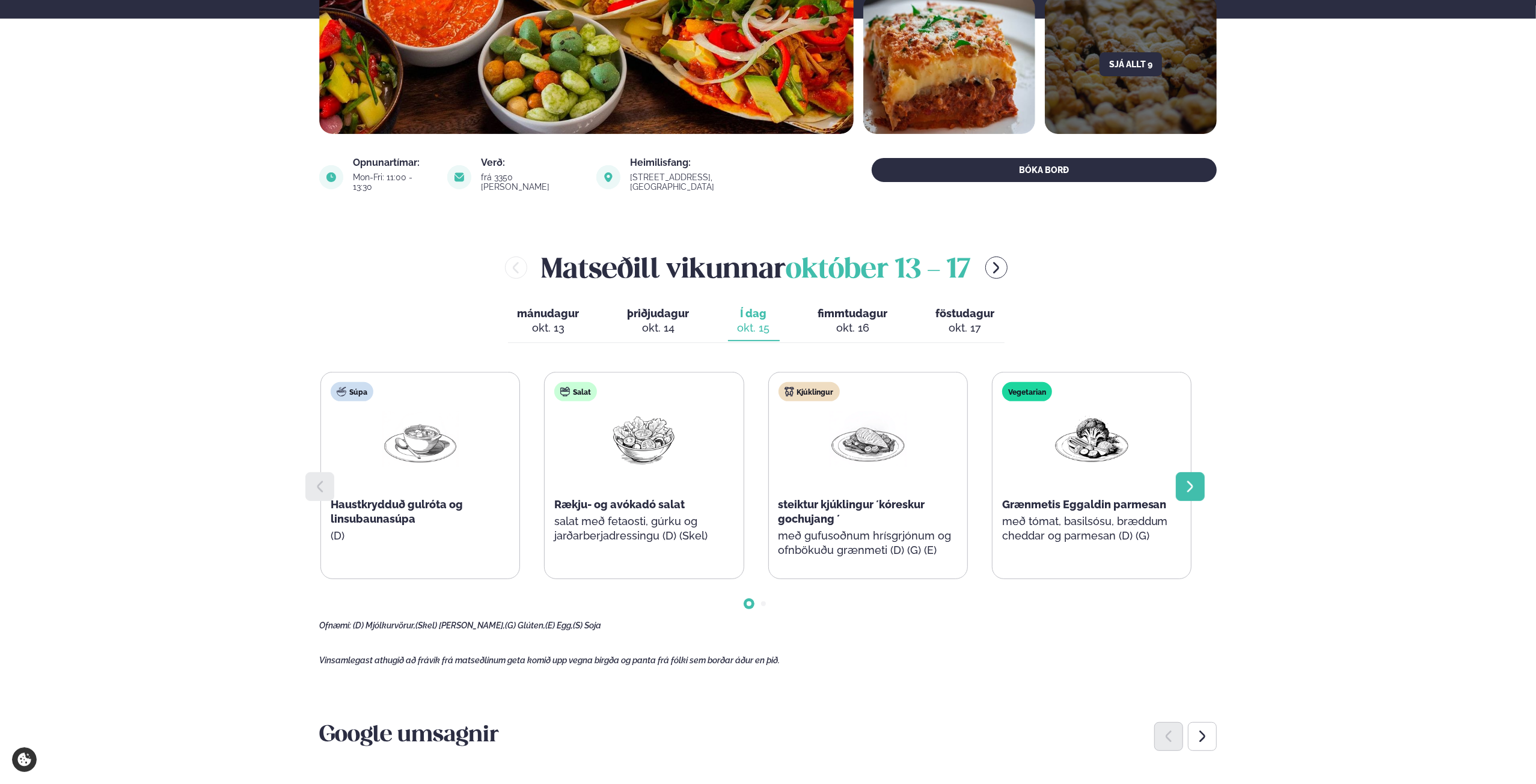
click at [1182, 479] on div at bounding box center [1190, 486] width 29 height 29
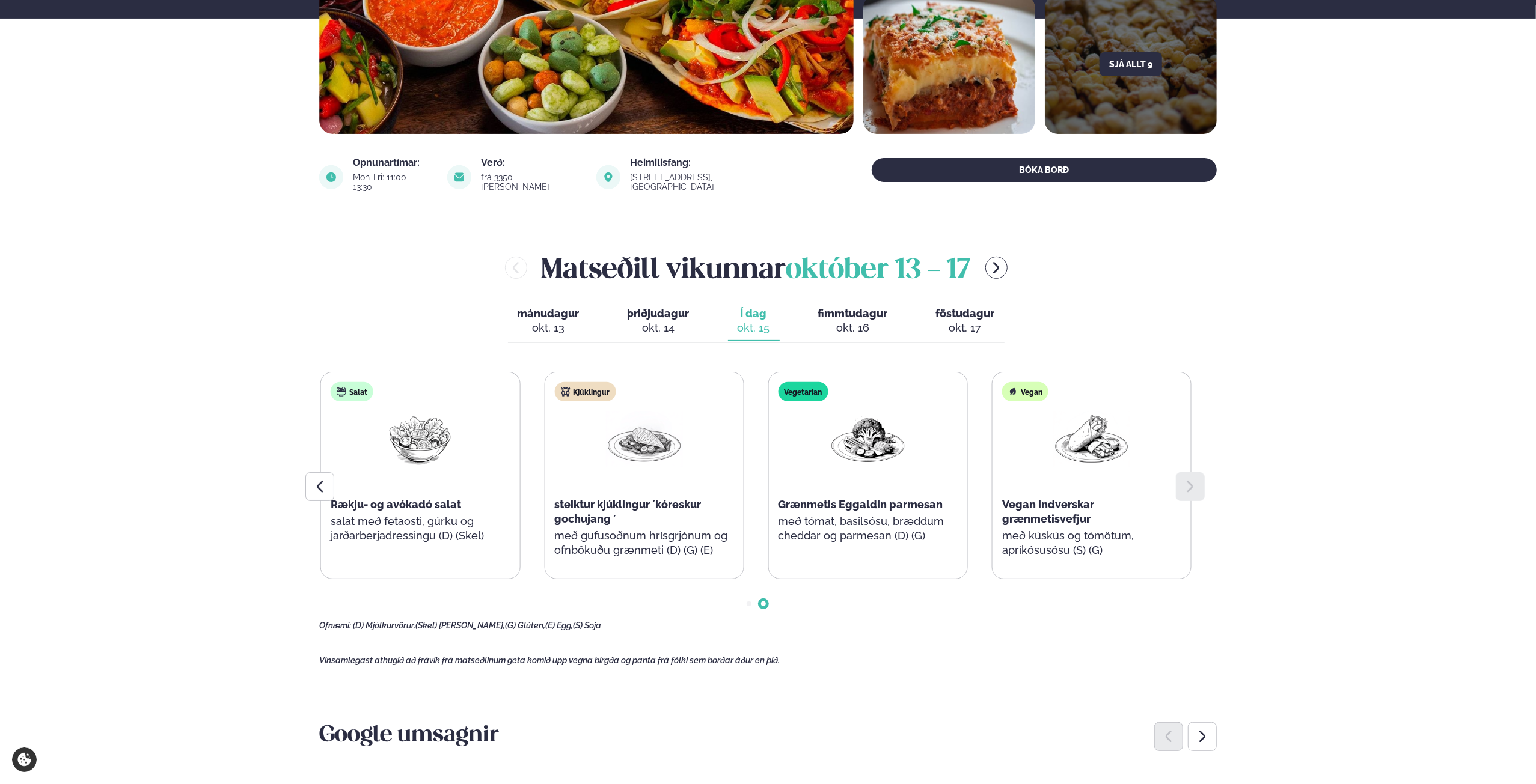
click at [813, 307] on button "fimmtudagur fim. okt. 16" at bounding box center [853, 321] width 89 height 40
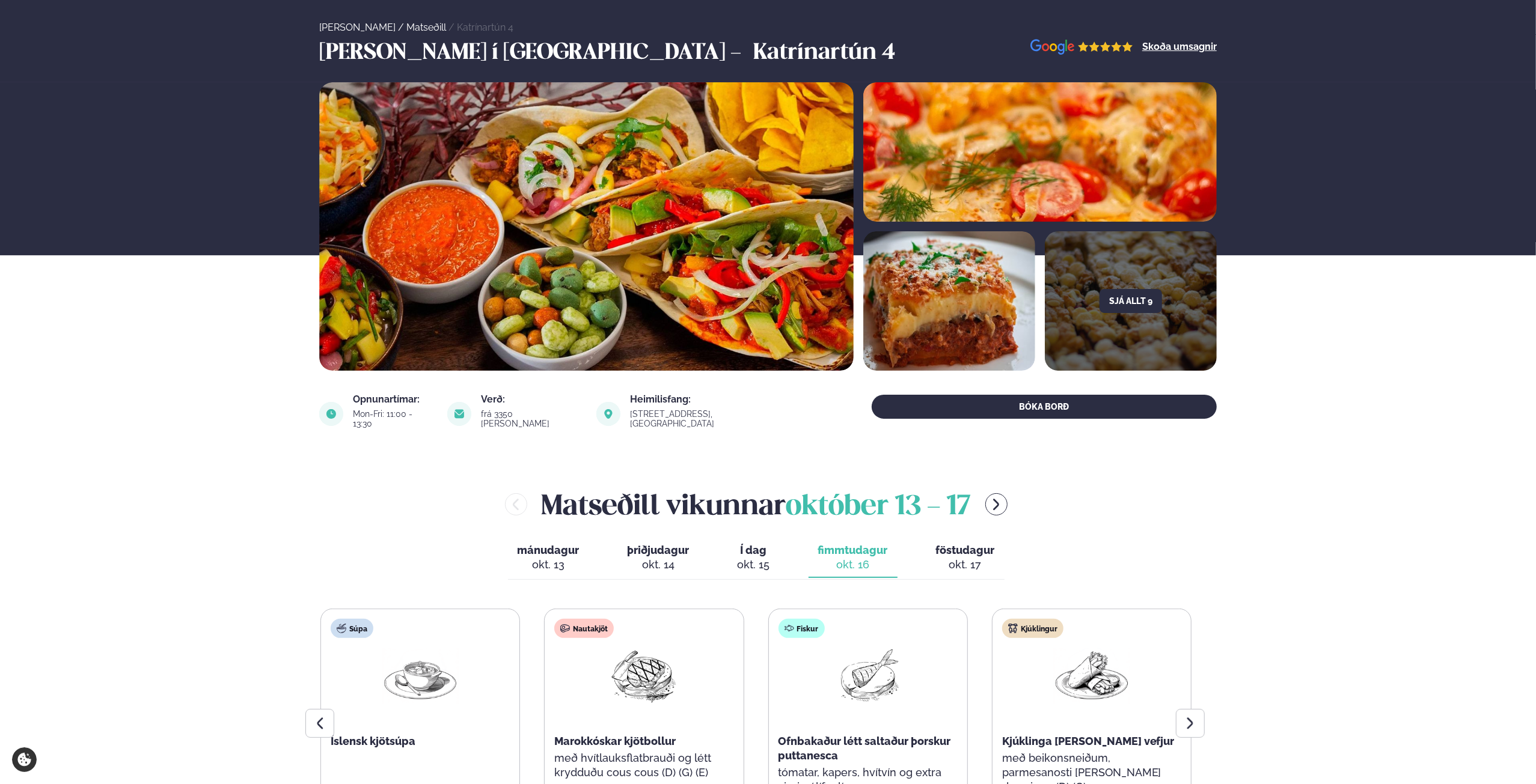
scroll to position [0, 0]
